Goal: Information Seeking & Learning: Learn about a topic

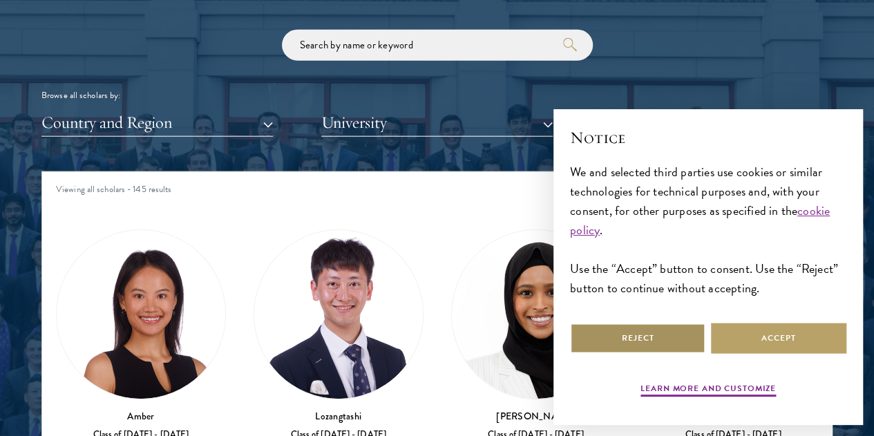
click at [638, 342] on button "Reject" at bounding box center [637, 338] width 135 height 31
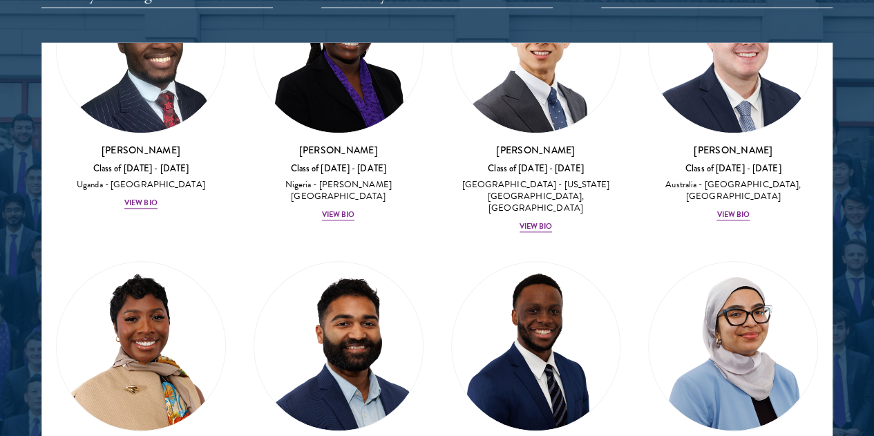
scroll to position [721, 0]
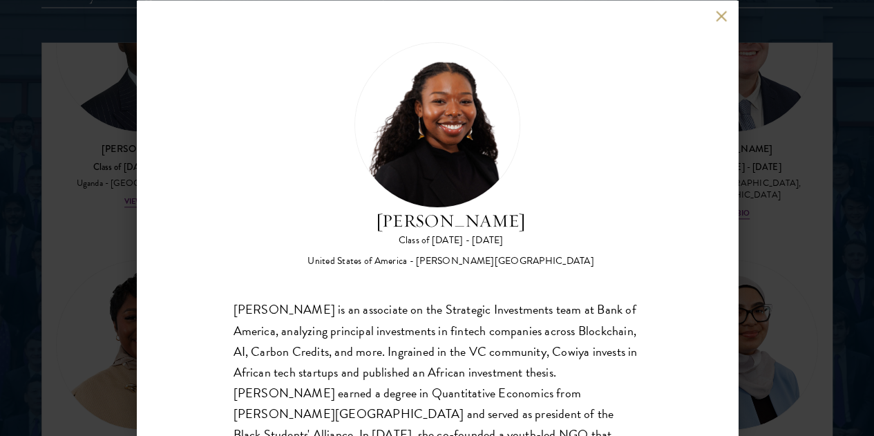
click at [723, 10] on div "[PERSON_NAME] Class of [DATE] - [DATE] [GEOGRAPHIC_DATA] - [PERSON_NAME][GEOGRA…" at bounding box center [437, 218] width 601 height 436
click at [723, 10] on button at bounding box center [722, 16] width 12 height 12
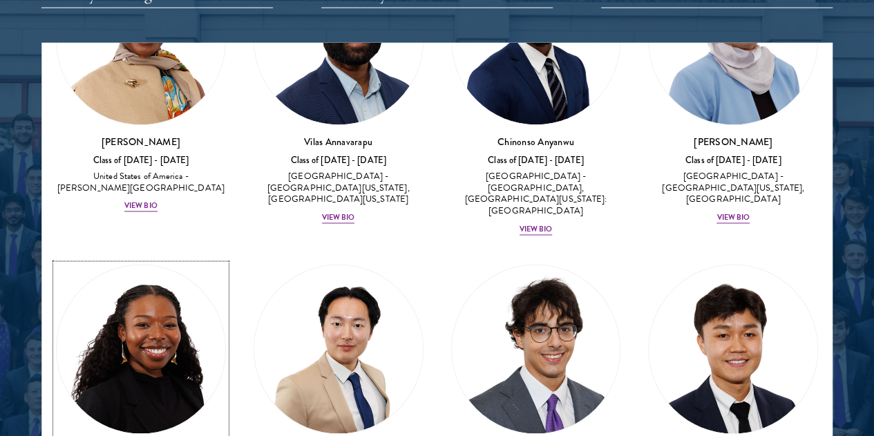
scroll to position [1032, 0]
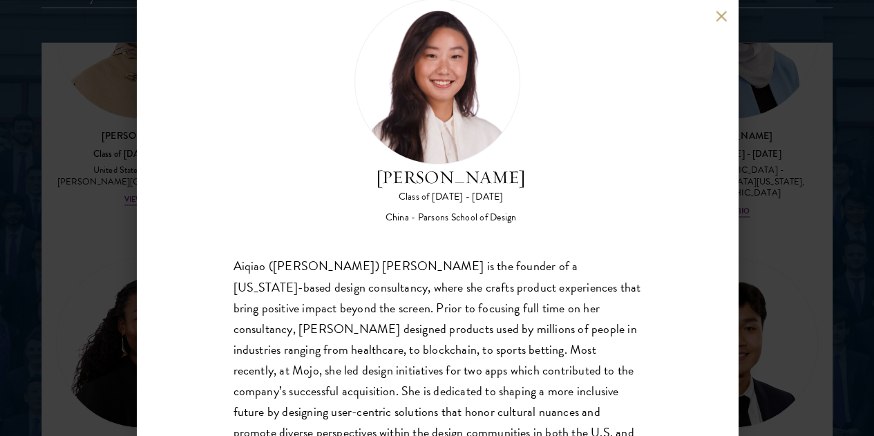
scroll to position [72, 0]
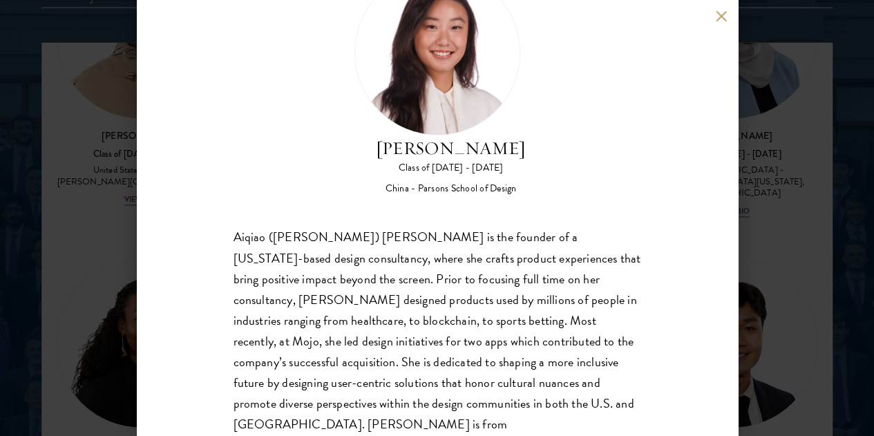
click at [724, 12] on button at bounding box center [722, 16] width 12 height 12
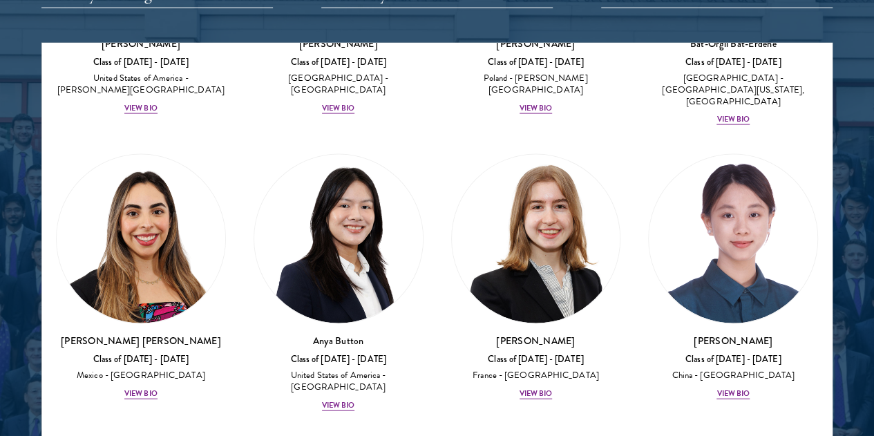
scroll to position [1435, 0]
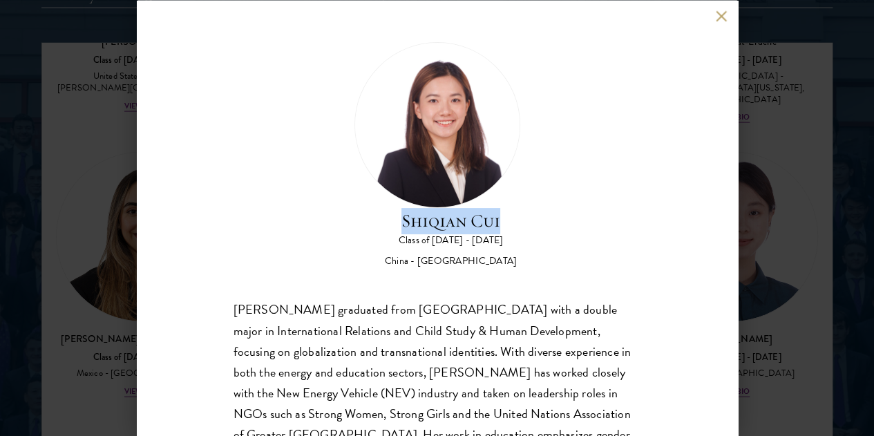
drag, startPoint x: 427, startPoint y: 103, endPoint x: 533, endPoint y: 113, distance: 106.2
click at [517, 207] on h2 "Shiqian Cui" at bounding box center [451, 220] width 132 height 26
copy h2 "Shiqian Cui"
click at [716, 15] on button at bounding box center [722, 16] width 12 height 12
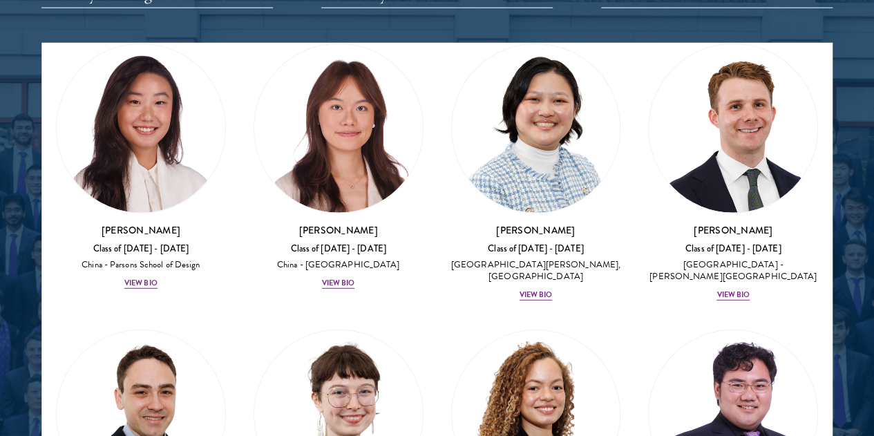
scroll to position [1848, 0]
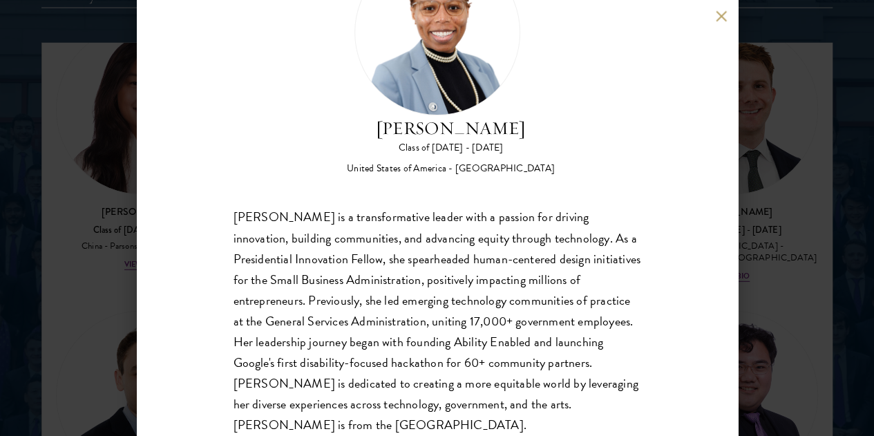
scroll to position [94, 0]
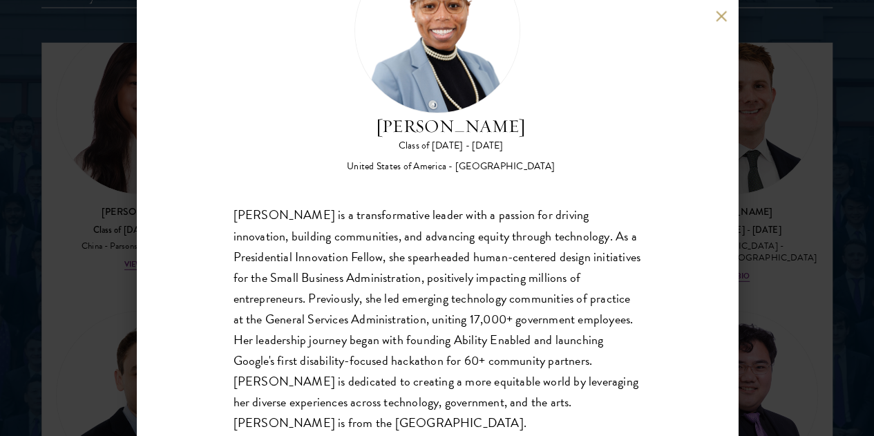
click at [720, 14] on button at bounding box center [722, 16] width 12 height 12
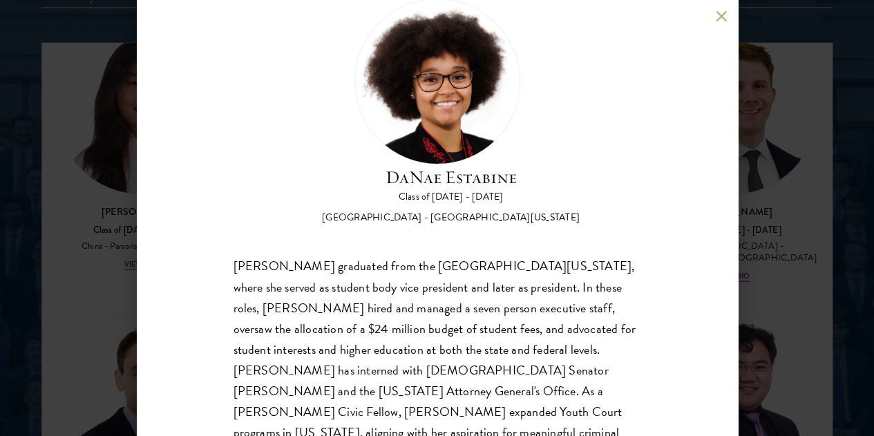
scroll to position [48, 0]
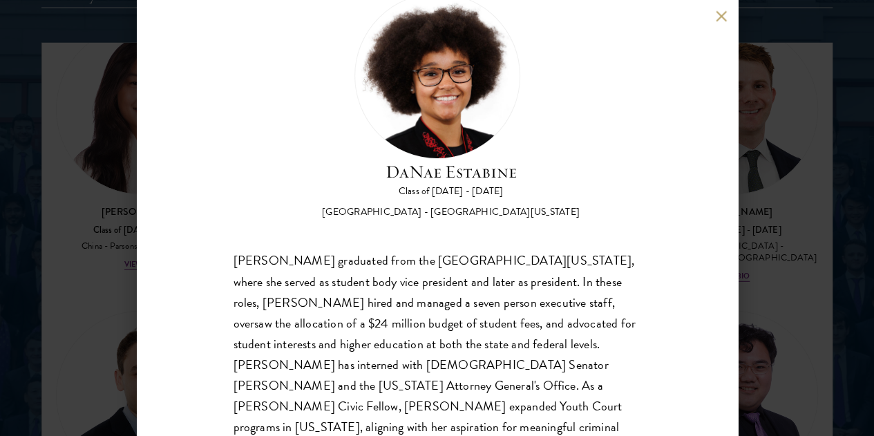
click at [713, 23] on div "[PERSON_NAME] Class of [DATE] - [DATE] [GEOGRAPHIC_DATA] - [GEOGRAPHIC_DATA][US…" at bounding box center [437, 218] width 601 height 436
click at [720, 9] on div "[PERSON_NAME] Class of [DATE] - [DATE] [GEOGRAPHIC_DATA] - [GEOGRAPHIC_DATA][US…" at bounding box center [437, 218] width 601 height 436
click at [720, 11] on button at bounding box center [722, 16] width 12 height 12
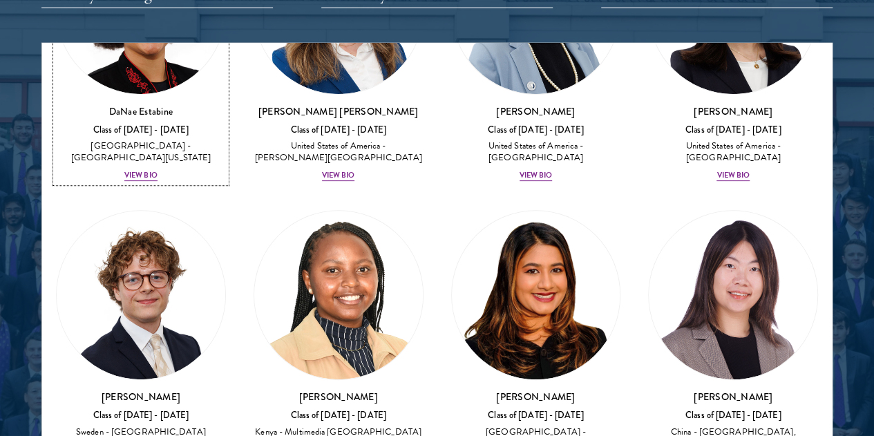
scroll to position [2846, 0]
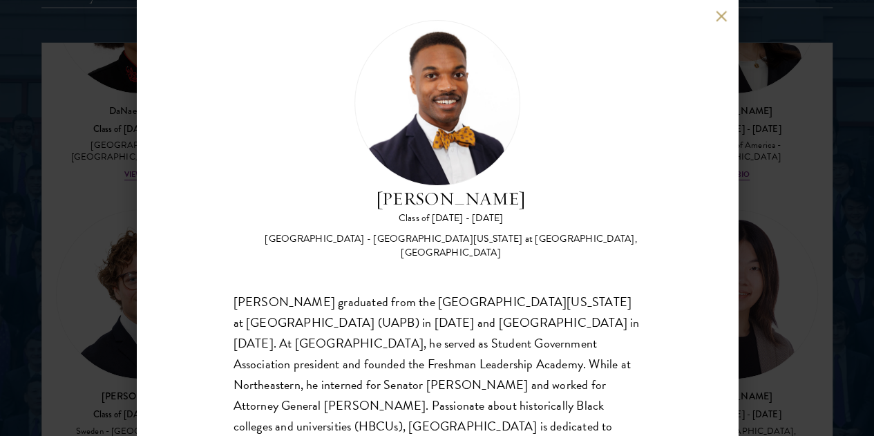
scroll to position [26, 0]
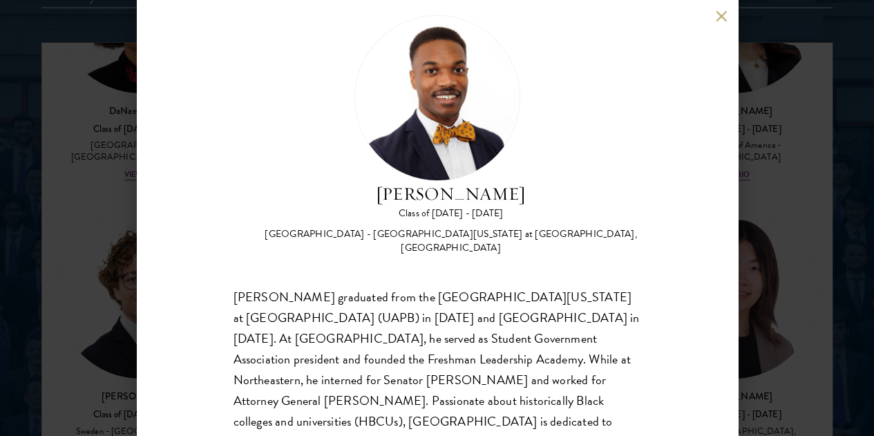
click at [714, 16] on div "[PERSON_NAME] Class of [DATE] - [DATE] [GEOGRAPHIC_DATA] - [GEOGRAPHIC_DATA][US…" at bounding box center [437, 218] width 601 height 436
click at [723, 14] on button at bounding box center [722, 16] width 12 height 12
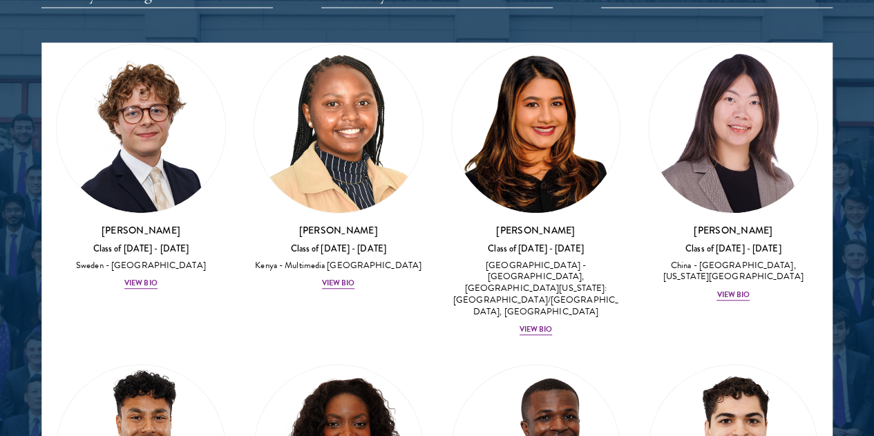
scroll to position [3148, 0]
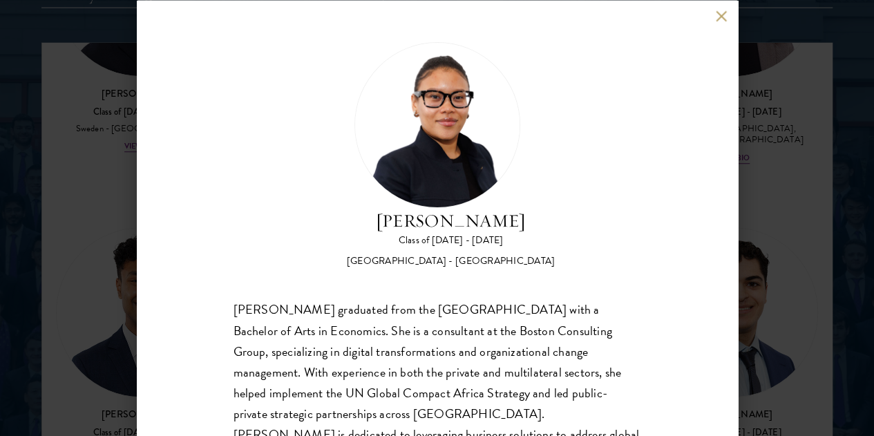
click at [724, 17] on button at bounding box center [722, 16] width 12 height 12
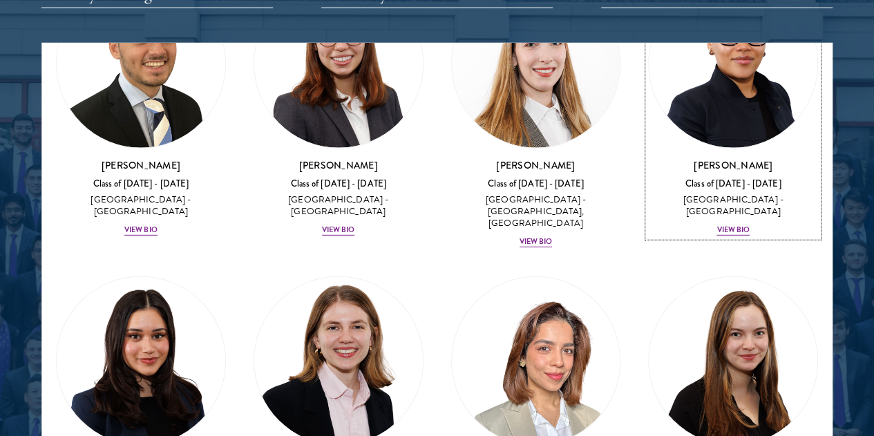
scroll to position [4559, 0]
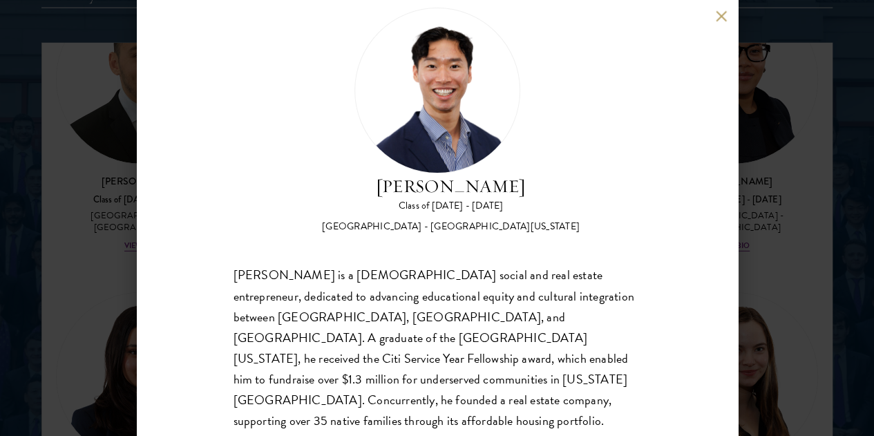
scroll to position [33, 0]
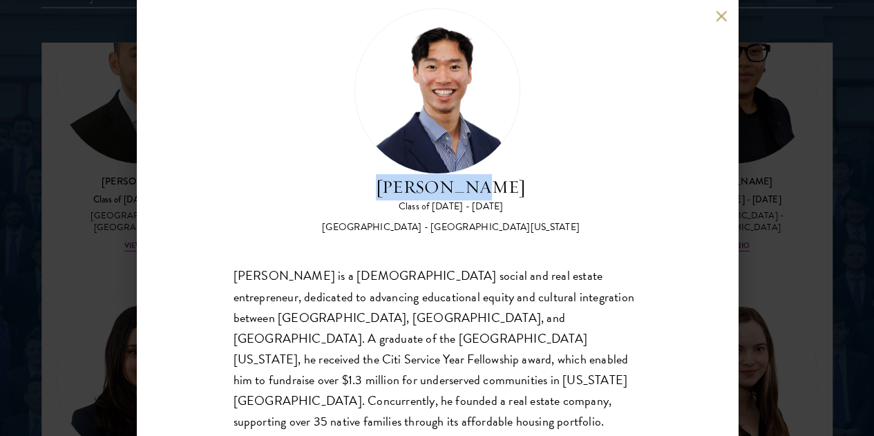
drag, startPoint x: 432, startPoint y: 61, endPoint x: 547, endPoint y: 60, distance: 114.7
click at [547, 174] on h2 "[PERSON_NAME]" at bounding box center [451, 187] width 258 height 26
copy h2 "[PERSON_NAME]"
click at [711, 17] on div "[PERSON_NAME] Class of [DATE] - [DATE] [GEOGRAPHIC_DATA] - [GEOGRAPHIC_DATA][US…" at bounding box center [437, 218] width 601 height 436
click at [719, 23] on div "[PERSON_NAME] Class of [DATE] - [DATE] [GEOGRAPHIC_DATA] - [GEOGRAPHIC_DATA][US…" at bounding box center [437, 218] width 601 height 436
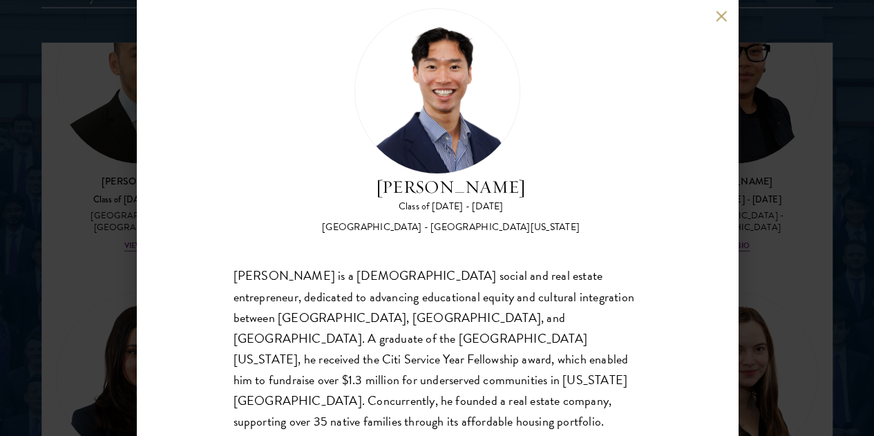
click at [721, 6] on div "[PERSON_NAME] Class of [DATE] - [DATE] [GEOGRAPHIC_DATA] - [GEOGRAPHIC_DATA][US…" at bounding box center [437, 218] width 601 height 436
click at [723, 9] on div "[PERSON_NAME] Class of [DATE] - [DATE] [GEOGRAPHIC_DATA] - [GEOGRAPHIC_DATA][US…" at bounding box center [437, 218] width 601 height 436
click at [719, 18] on button at bounding box center [722, 16] width 12 height 12
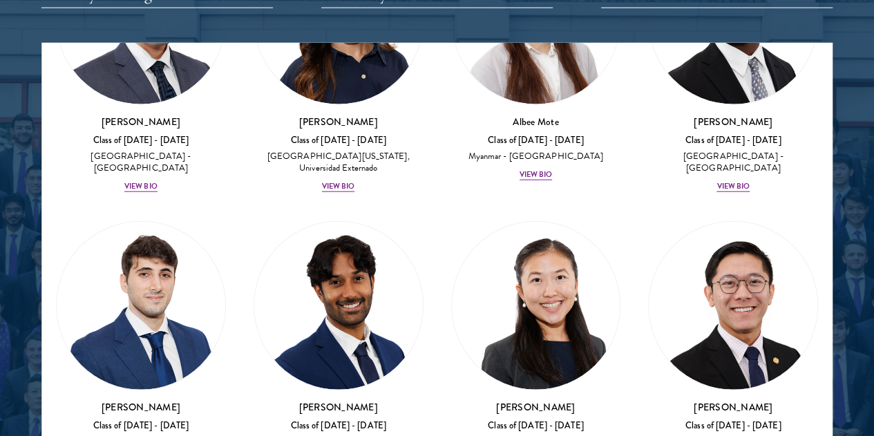
scroll to position [6987, 0]
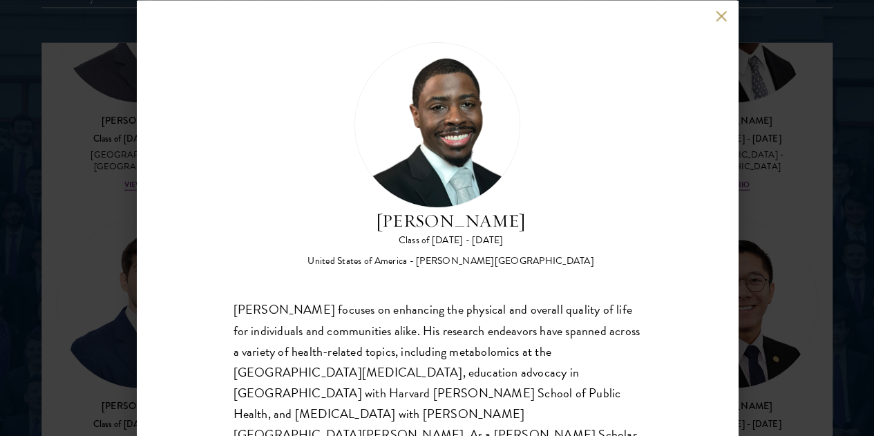
click at [718, 26] on div "[PERSON_NAME] Class of [DATE] - [DATE] [GEOGRAPHIC_DATA] - [PERSON_NAME][GEOGRA…" at bounding box center [437, 218] width 601 height 436
click at [723, 15] on button at bounding box center [722, 16] width 12 height 12
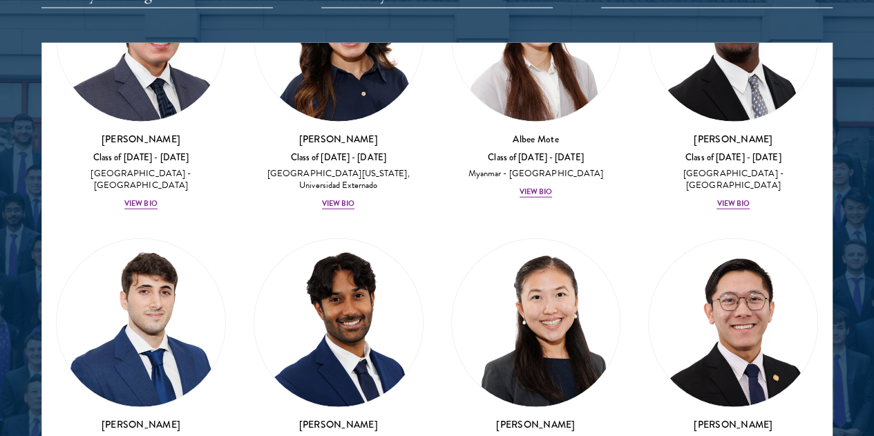
scroll to position [7073, 0]
